Goal: Task Accomplishment & Management: Use online tool/utility

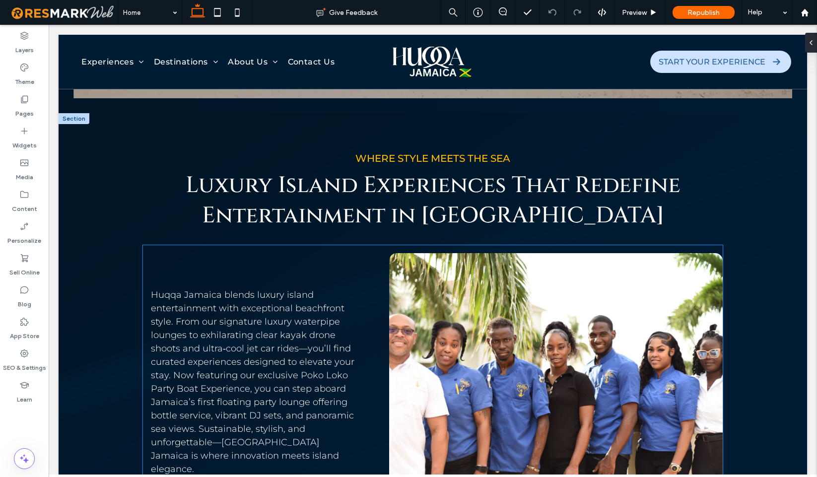
click at [568, 325] on div at bounding box center [556, 403] width 334 height 301
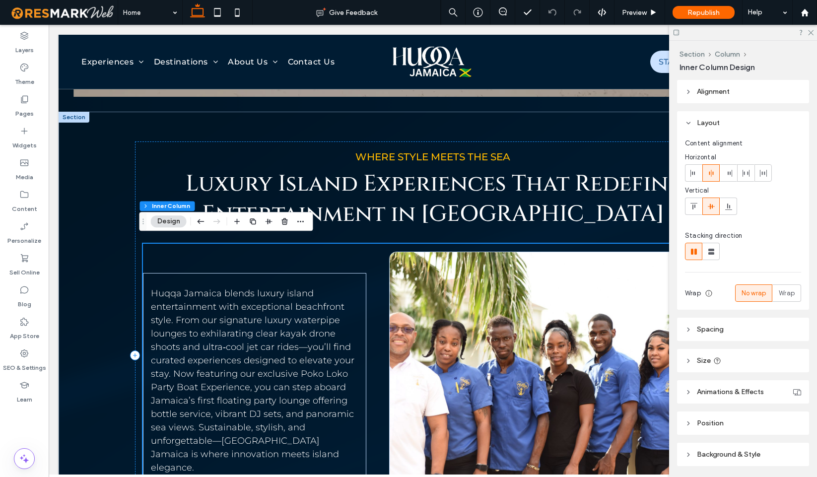
scroll to position [359, 0]
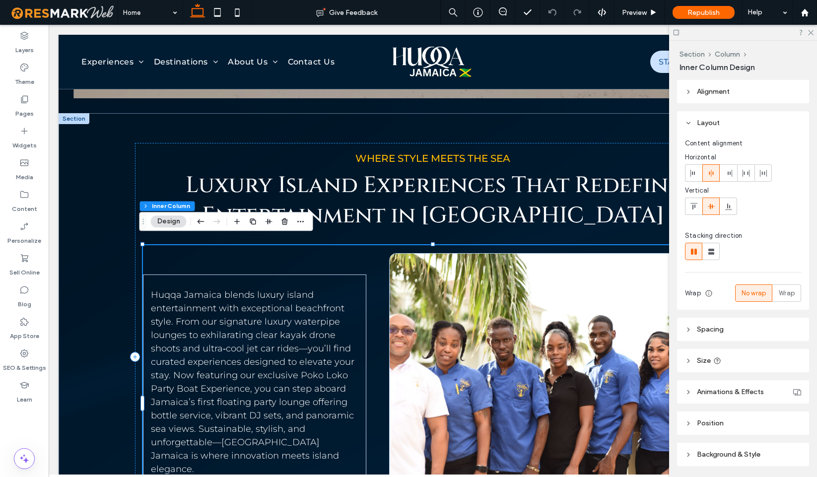
click at [558, 324] on div at bounding box center [556, 403] width 334 height 301
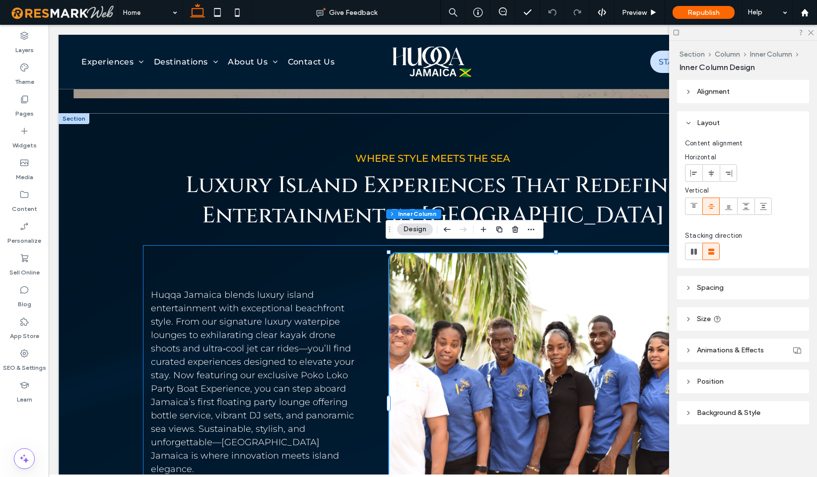
click at [491, 298] on div at bounding box center [556, 403] width 334 height 301
click at [490, 297] on div at bounding box center [556, 403] width 334 height 301
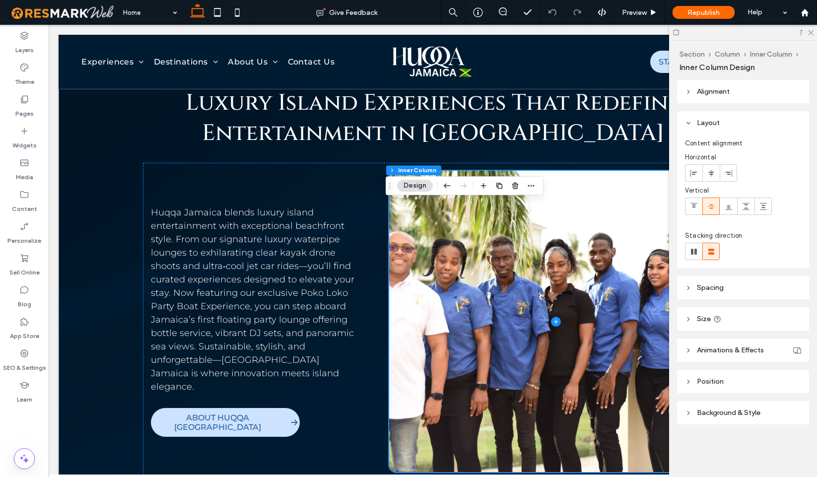
scroll to position [503, 0]
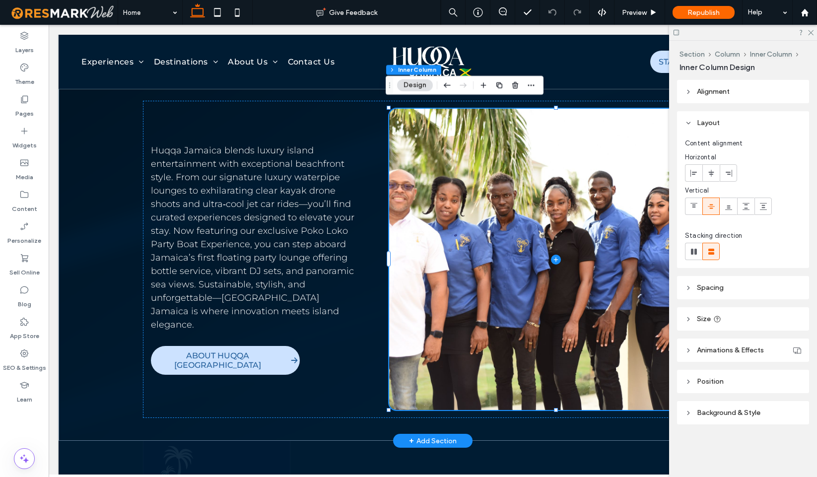
click at [537, 286] on span at bounding box center [556, 259] width 334 height 301
click at [526, 278] on span at bounding box center [556, 259] width 334 height 301
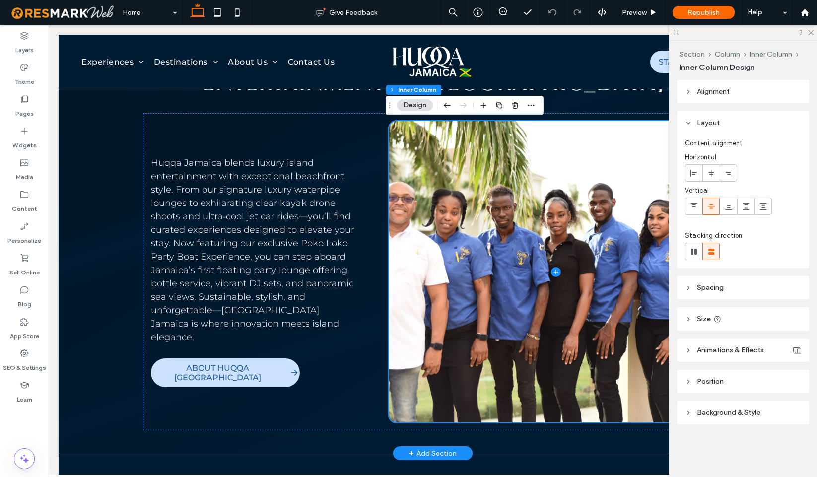
scroll to position [474, 0]
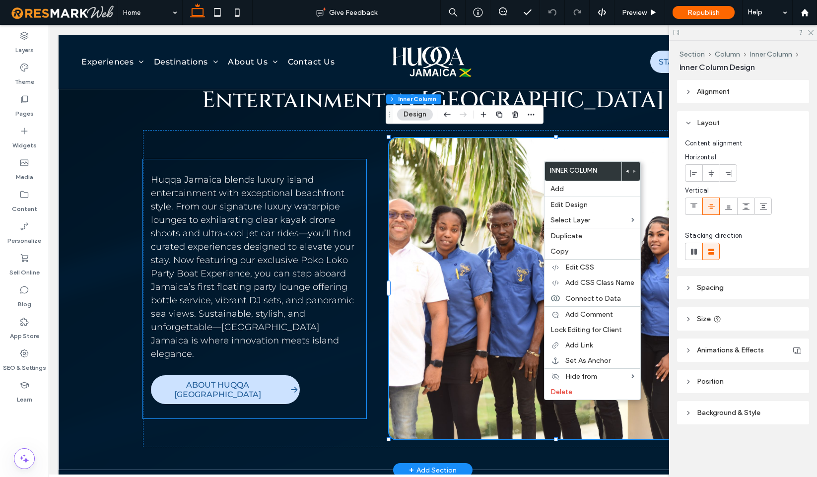
click at [292, 190] on p "Huqqa Jamaica blends luxury island entertainment with exceptional beachfront st…" at bounding box center [255, 267] width 208 height 188
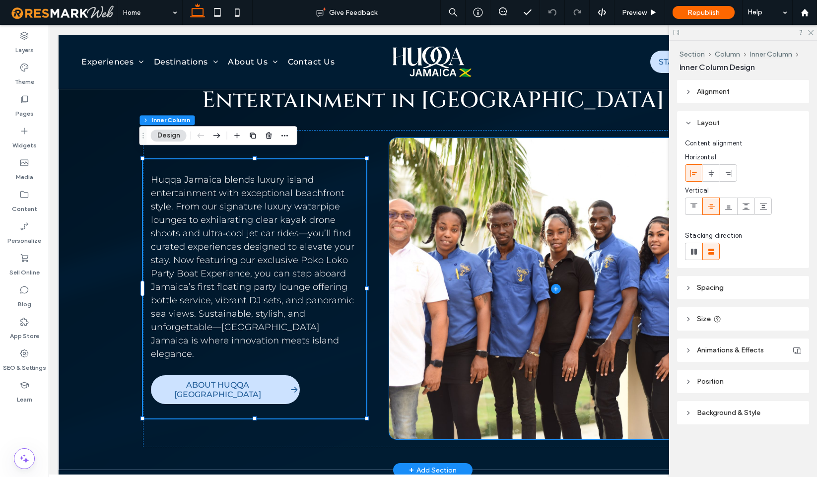
click at [440, 189] on span at bounding box center [556, 288] width 334 height 301
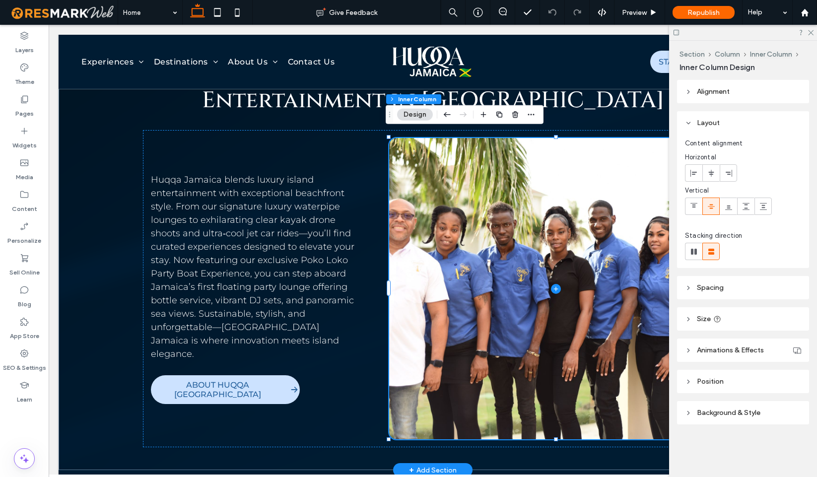
click at [416, 184] on span at bounding box center [556, 288] width 334 height 301
click at [686, 411] on icon at bounding box center [688, 413] width 7 height 7
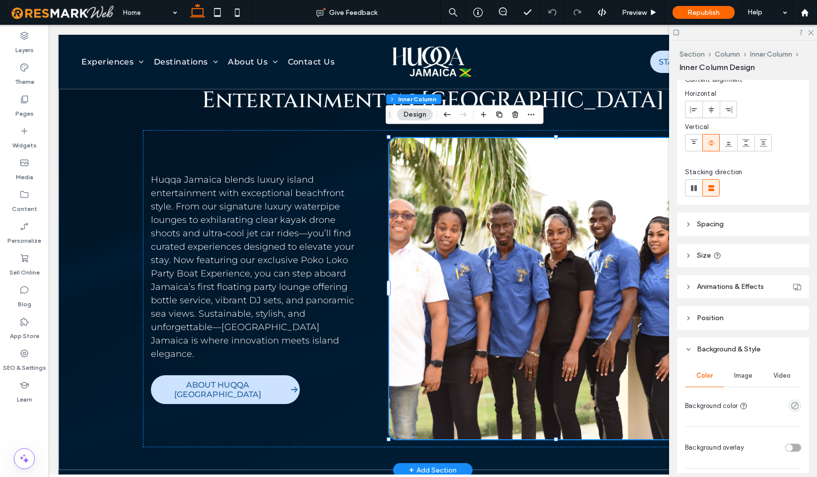
scroll to position [154, 0]
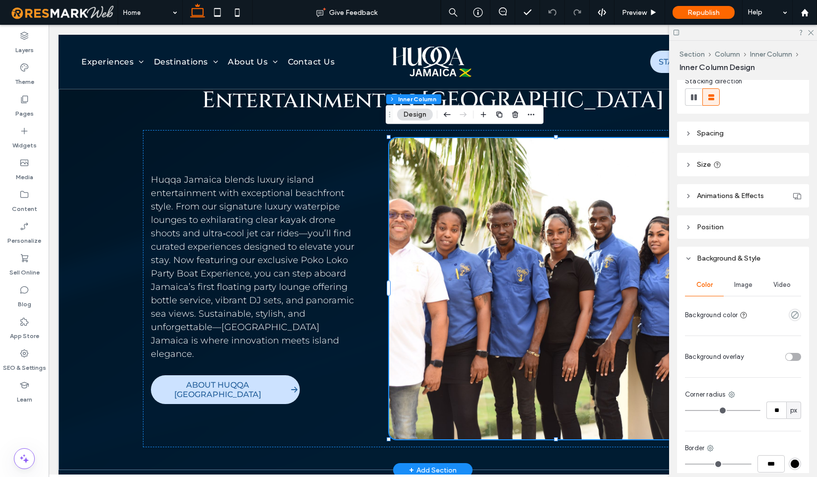
click at [743, 283] on span "Image" at bounding box center [743, 285] width 18 height 8
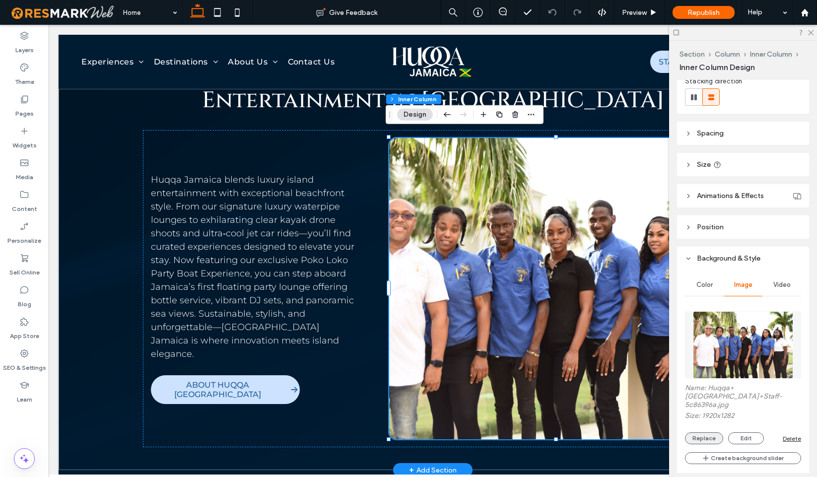
click at [709, 433] on button "Replace" at bounding box center [704, 439] width 38 height 12
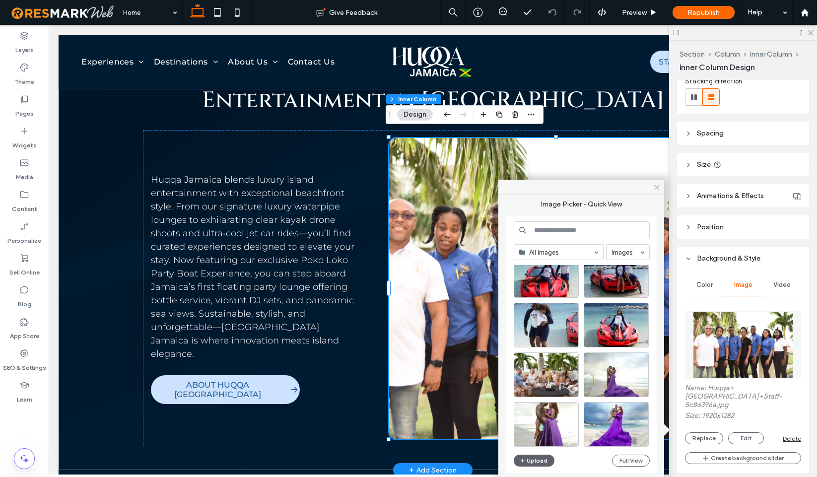
scroll to position [676, 0]
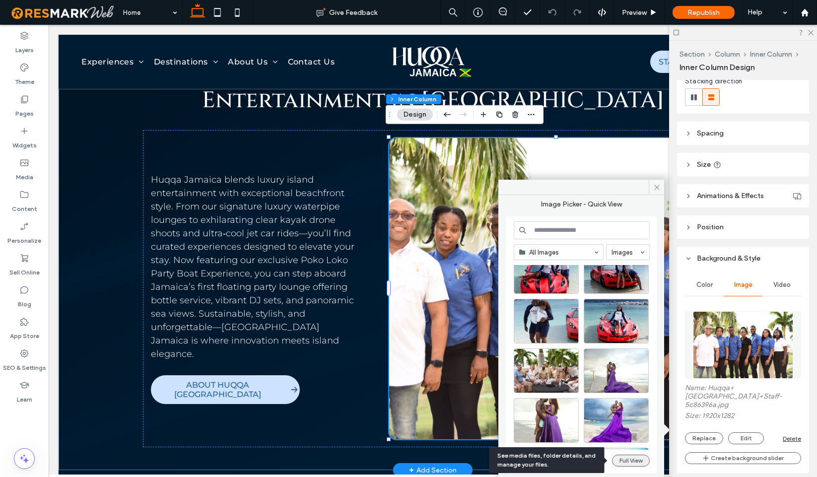
click at [636, 460] on button "Full View" at bounding box center [631, 461] width 38 height 12
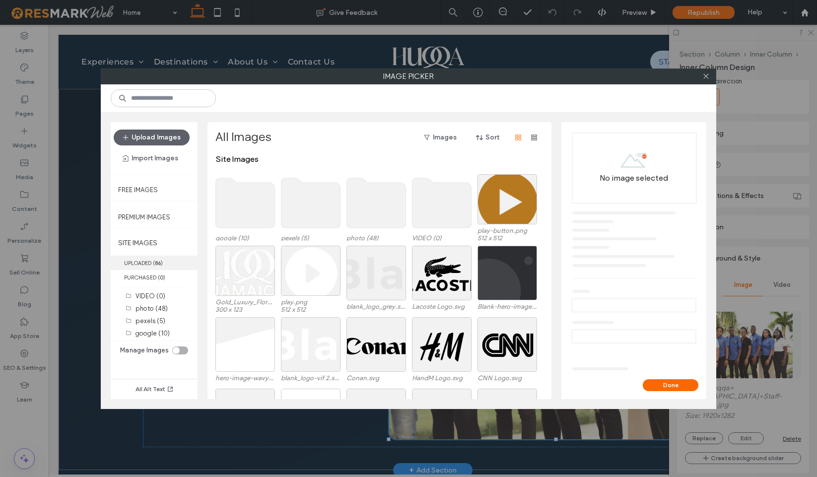
click at [152, 259] on label "UPLOADED ( 86 )" at bounding box center [154, 263] width 87 height 14
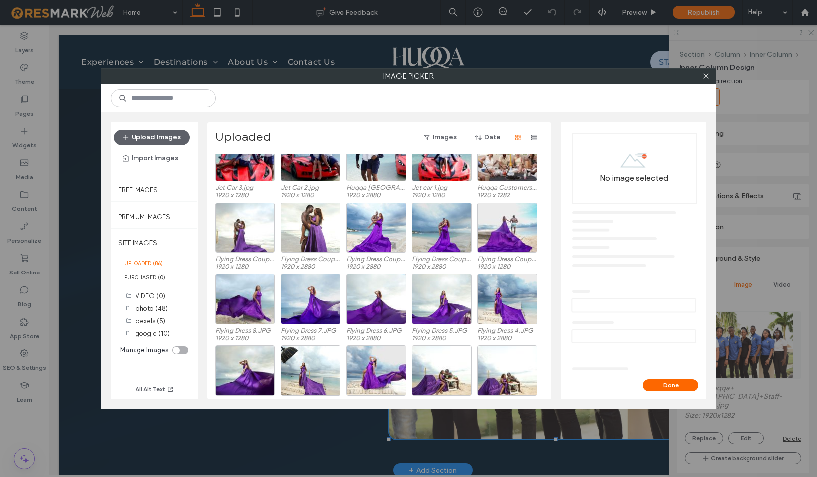
scroll to position [549, 0]
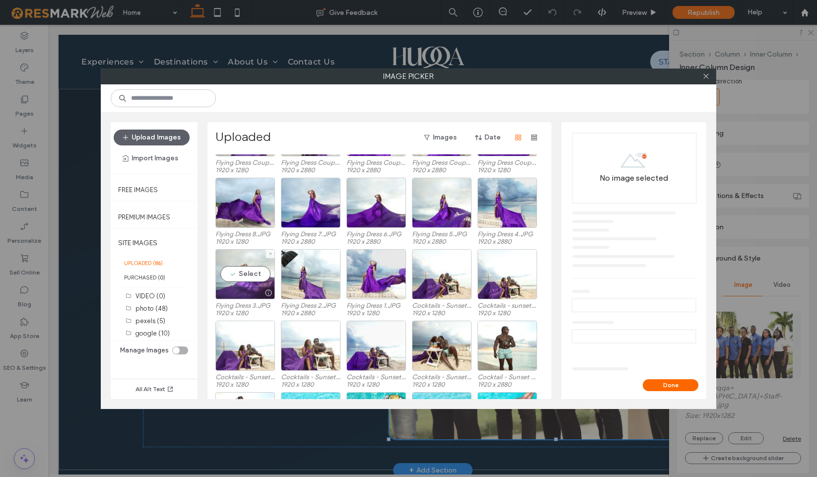
click at [250, 274] on div "Select" at bounding box center [246, 274] width 60 height 50
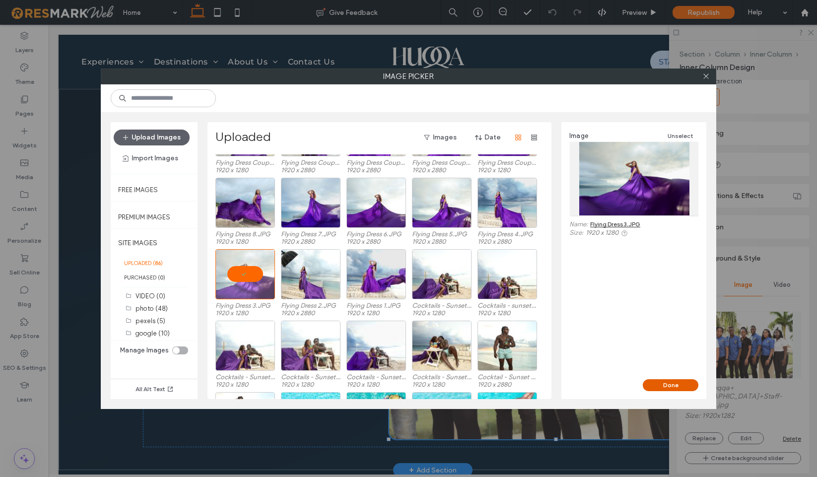
click at [663, 385] on button "Done" at bounding box center [671, 385] width 56 height 12
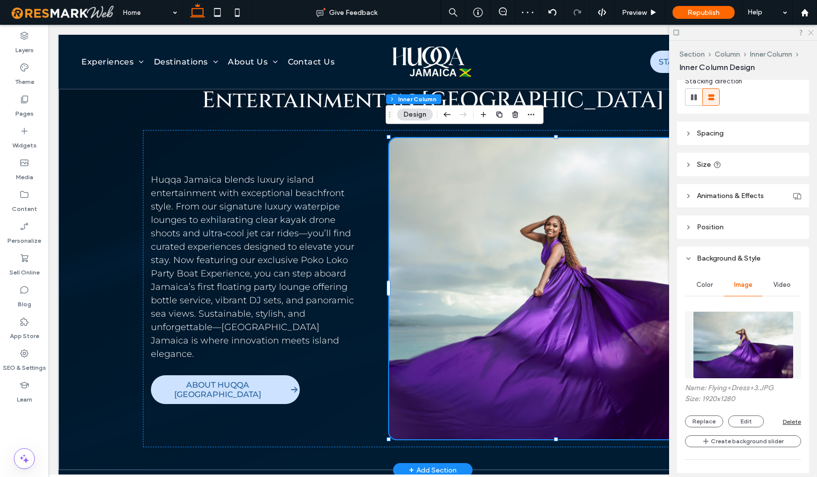
click at [813, 29] on icon at bounding box center [810, 32] width 6 height 6
